Goal: Information Seeking & Learning: Find specific fact

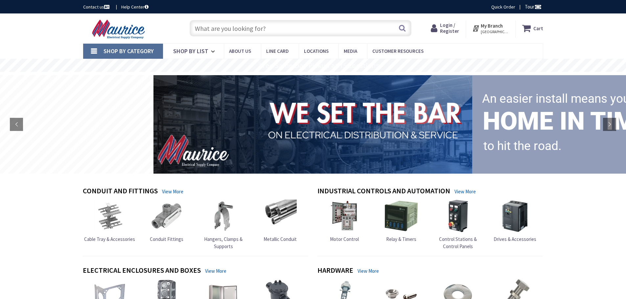
click at [325, 26] on input "text" at bounding box center [300, 28] width 222 height 16
click at [197, 23] on input "text" at bounding box center [300, 28] width 222 height 16
paste input "GB150BGL"
type input "GB150BGL"
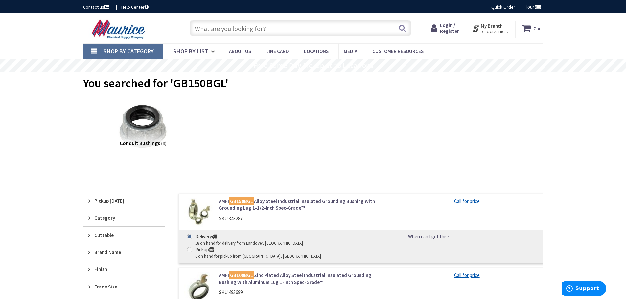
click at [266, 30] on input "text" at bounding box center [300, 28] width 222 height 16
paste input "17081"
type input "17081"
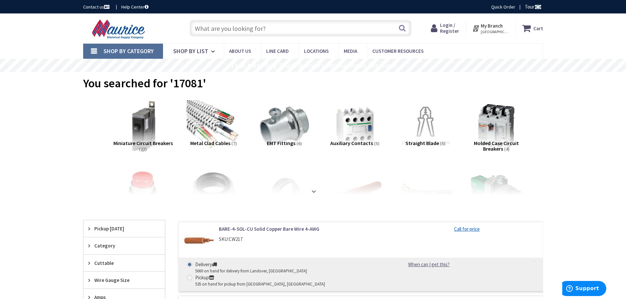
click at [279, 31] on input "text" at bounding box center [300, 28] width 222 height 16
paste input "SEPCO 708 1" STEEL LOCKNUTS"
type input "SEPCO 708 1" STEEL LOCKNUTS"
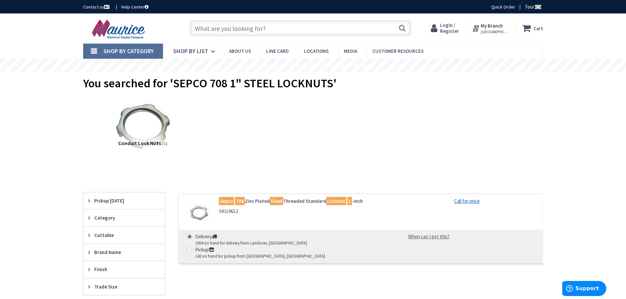
click at [307, 33] on input "text" at bounding box center [300, 28] width 222 height 16
paste input "CRS CB2 3/4" STAMPED STEEL CLAMPBACK"
type input "CRS CB2 3/4" STAMPED STEEL CLAMPBACK"
